Goal: Task Accomplishment & Management: Use online tool/utility

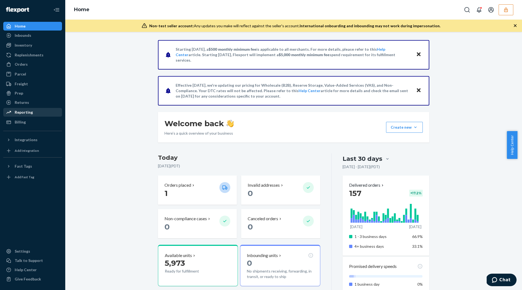
click at [33, 110] on div "Reporting" at bounding box center [33, 112] width 58 height 8
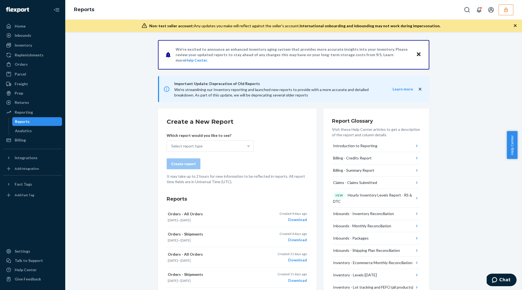
click at [252, 76] on div "Important Update: Deprecation of Old Reports We're streamlining our Inventory r…" at bounding box center [294, 89] width 272 height 26
click at [506, 7] on icon "button" at bounding box center [506, 9] width 5 height 5
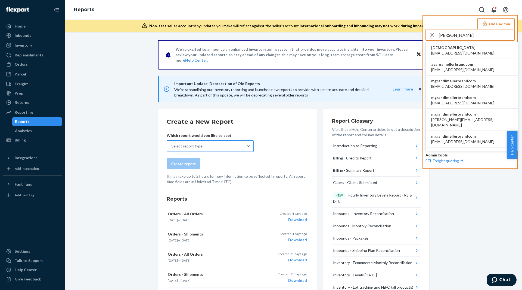
type input "[PERSON_NAME]"
click at [232, 143] on div "Select report type" at bounding box center [205, 145] width 77 height 11
click at [172, 143] on input "Select report type" at bounding box center [171, 145] width 1 height 5
type input "long"
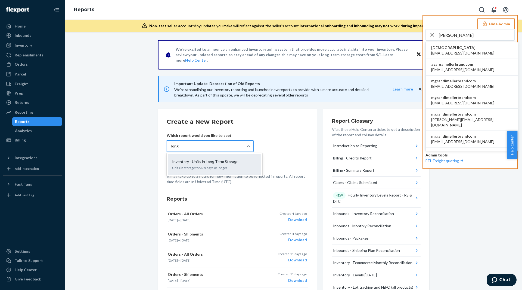
click at [220, 165] on p "Units in storage for 365 days or longer" at bounding box center [214, 167] width 85 height 5
click at [179, 149] on input "long" at bounding box center [175, 145] width 8 height 5
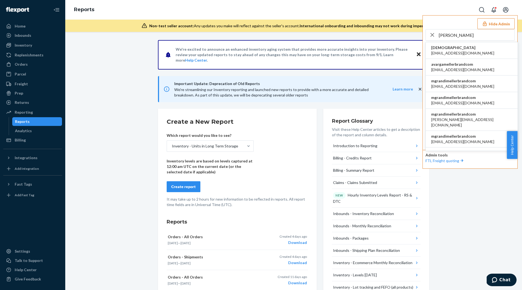
click at [185, 189] on button "Create report" at bounding box center [184, 186] width 34 height 11
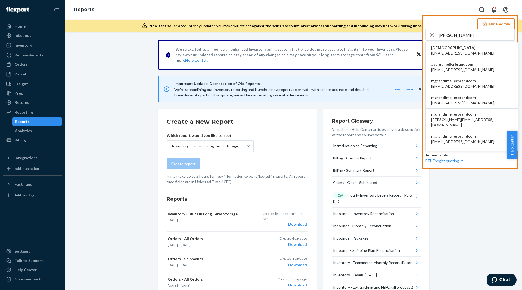
click at [458, 51] on span "[EMAIL_ADDRESS][DOMAIN_NAME]" at bounding box center [463, 52] width 63 height 5
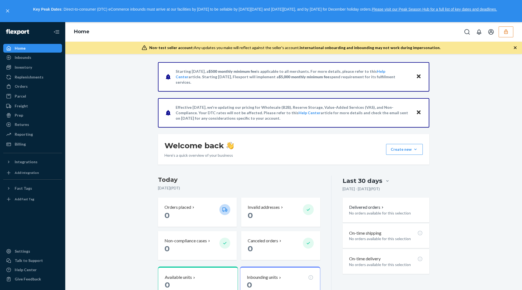
click at [505, 32] on icon "button" at bounding box center [507, 31] width 4 height 5
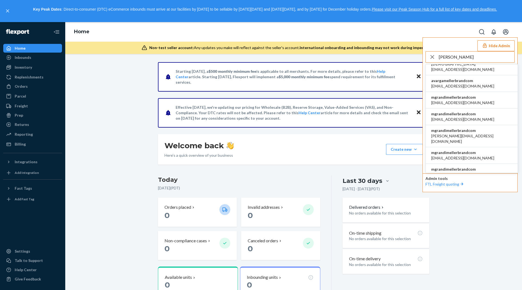
scroll to position [6, 0]
type input "[PERSON_NAME]"
click at [468, 98] on span "mgrandimellerbrandcom" at bounding box center [463, 96] width 63 height 5
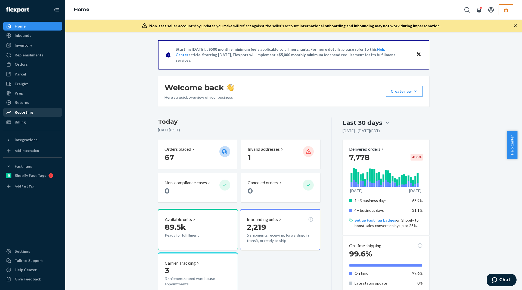
click at [26, 110] on div "Reporting" at bounding box center [24, 111] width 18 height 5
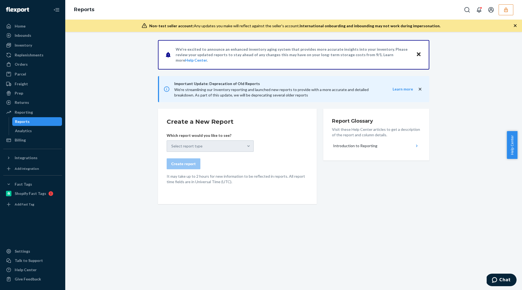
click at [214, 149] on div "Select report type" at bounding box center [210, 145] width 87 height 11
click at [211, 147] on div "Select report type" at bounding box center [210, 145] width 87 height 11
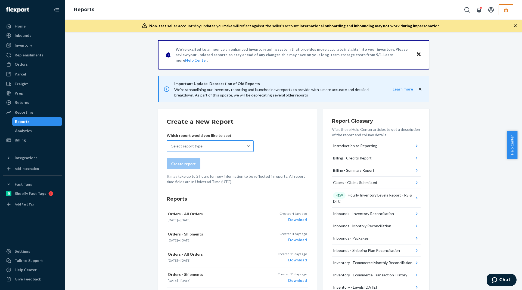
click at [191, 145] on div "Select report type" at bounding box center [186, 145] width 31 height 5
click at [172, 145] on input "Select report type" at bounding box center [171, 145] width 1 height 5
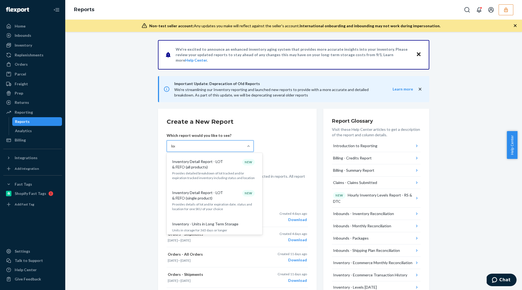
type input "long"
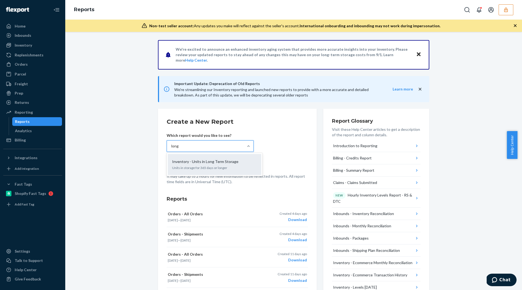
click at [209, 170] on div "Inventory - Units in Long Term Storage Units in storage for 365 days or longer" at bounding box center [214, 164] width 87 height 17
click at [179, 149] on input "long" at bounding box center [175, 145] width 8 height 5
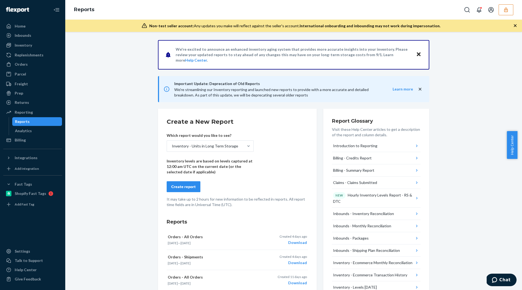
click at [184, 181] on button "Create report" at bounding box center [184, 186] width 34 height 11
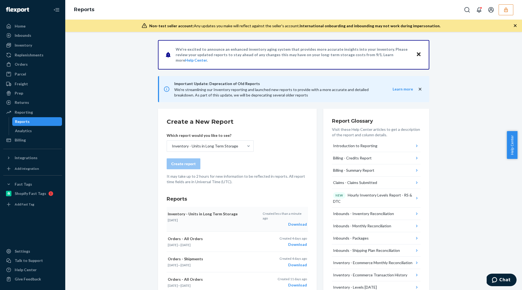
click at [295, 221] on div "Download" at bounding box center [285, 223] width 44 height 5
